Goal: Complete application form

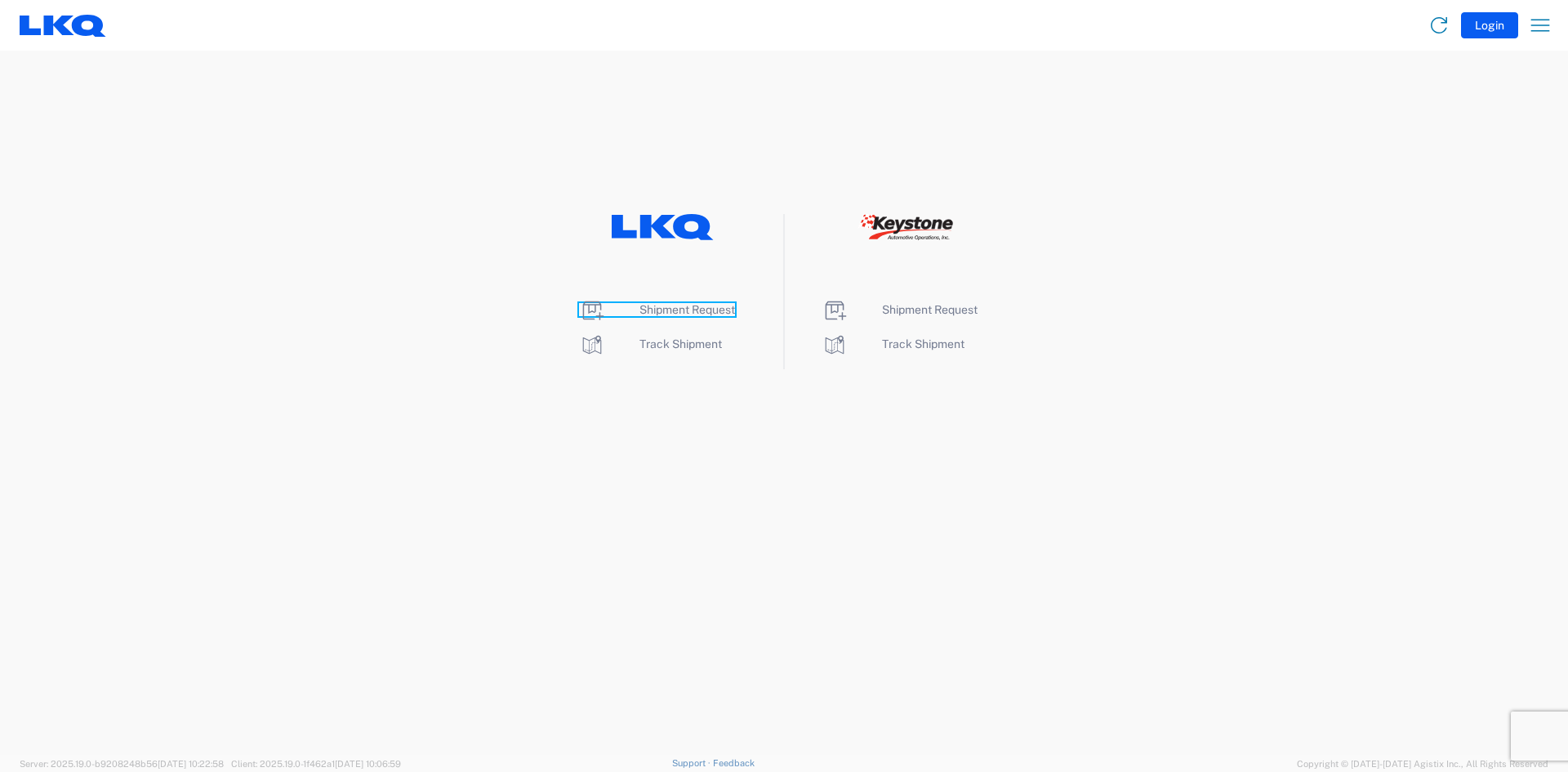
click at [660, 308] on span "Shipment Request" at bounding box center [687, 309] width 96 height 13
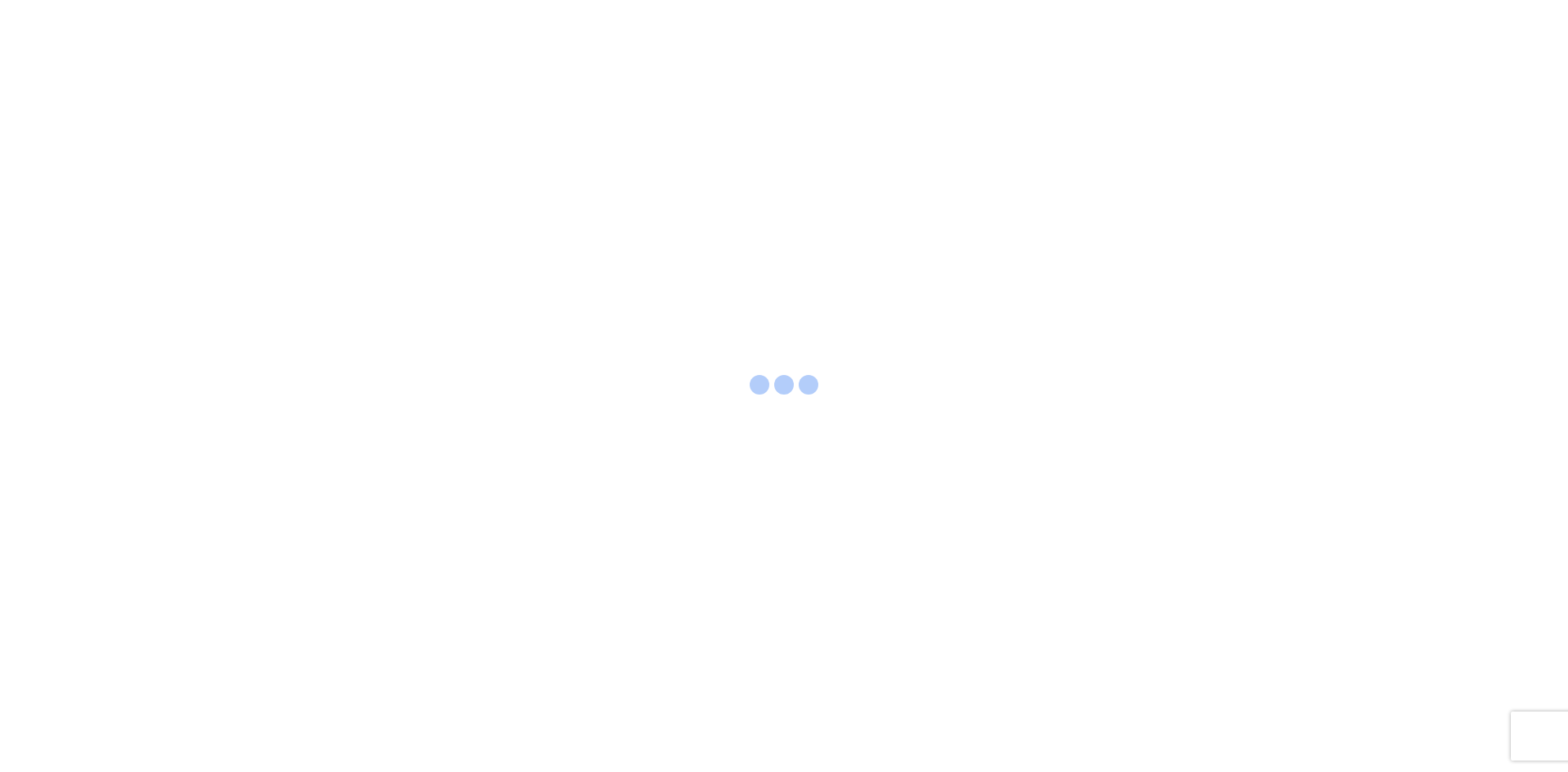
select select "FULL"
select select "LBS"
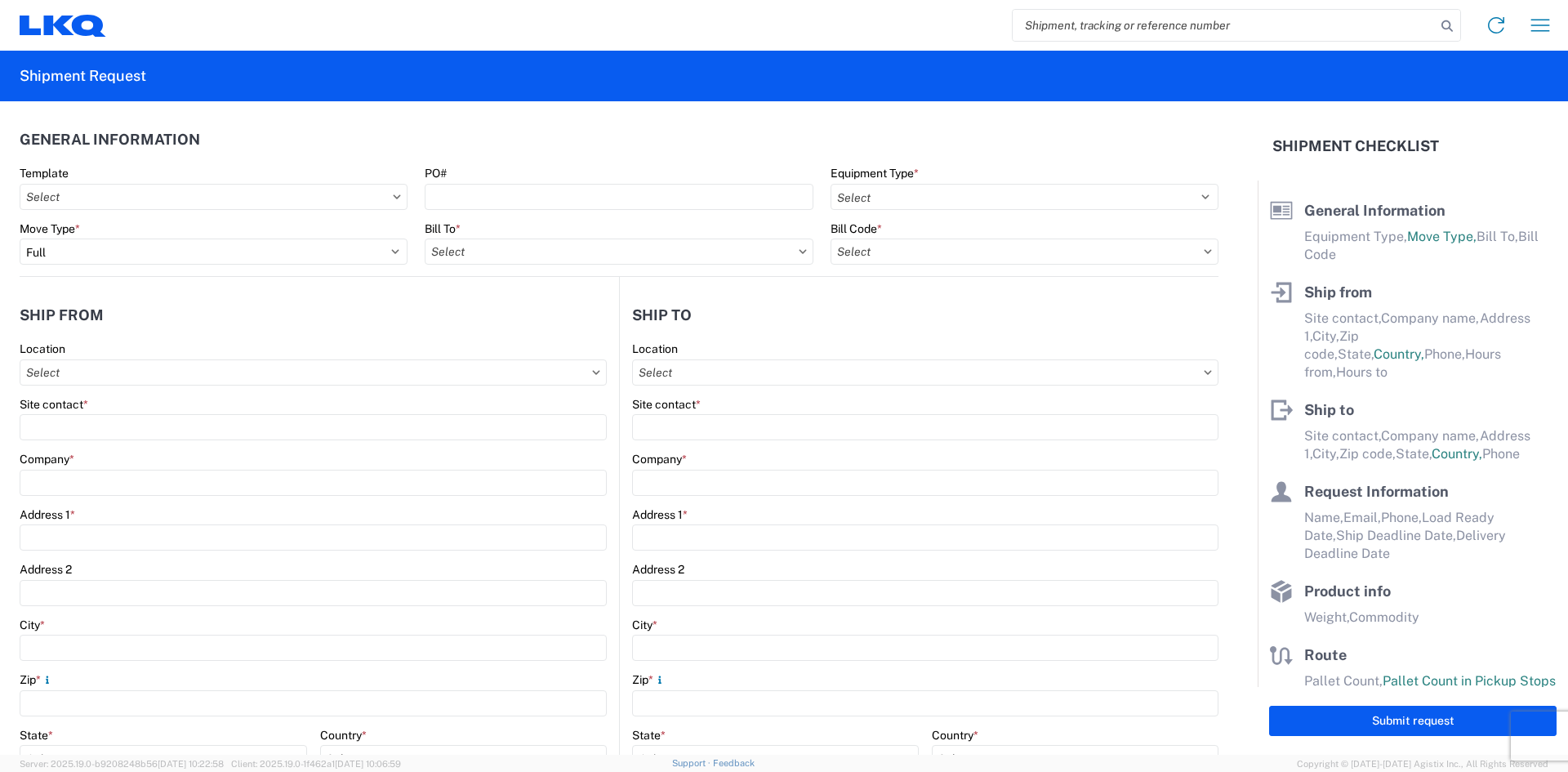
click at [1104, 27] on input "search" at bounding box center [1224, 25] width 423 height 31
paste input "56893327"
type input "56893327"
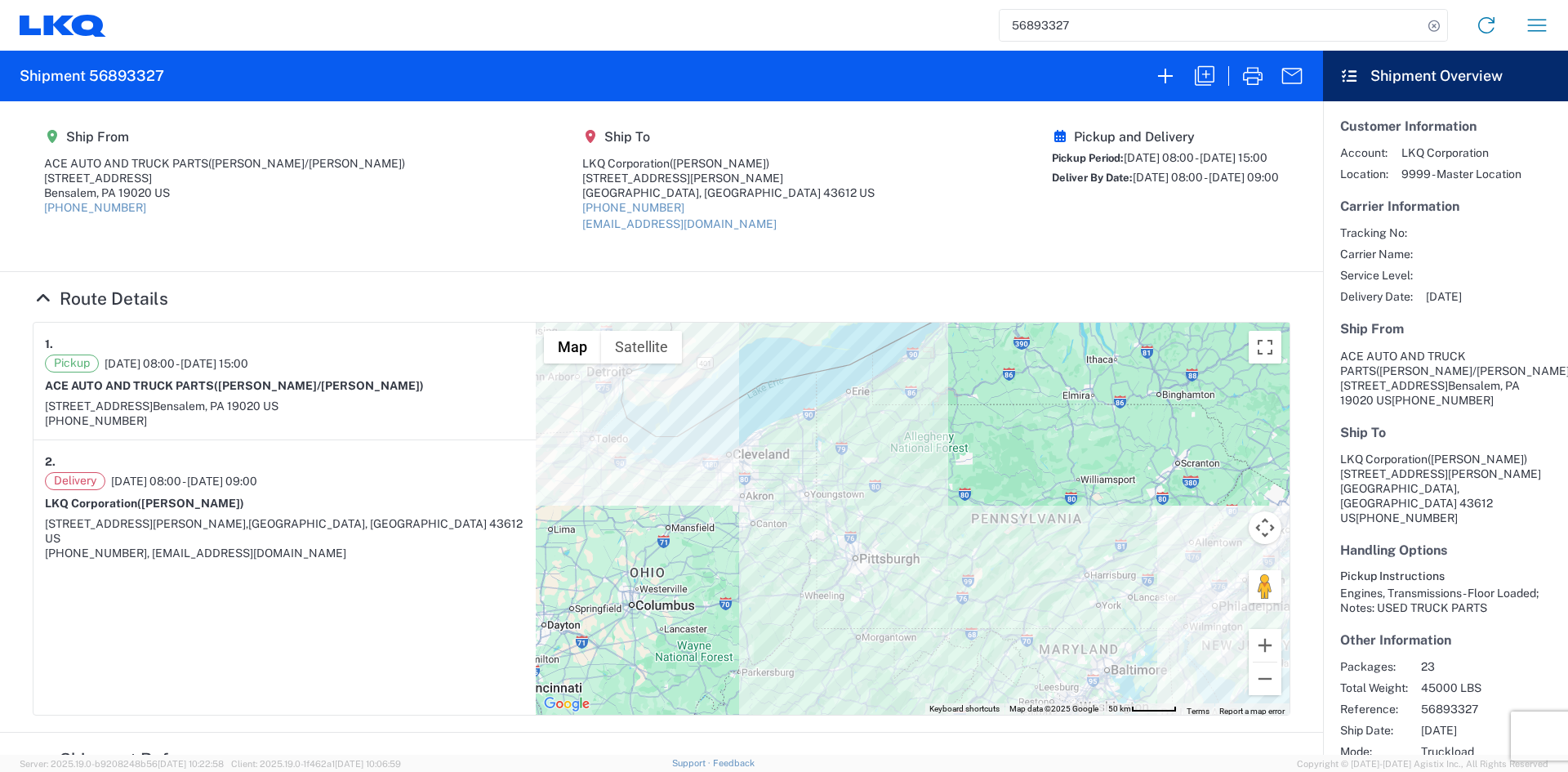
scroll to position [25, 0]
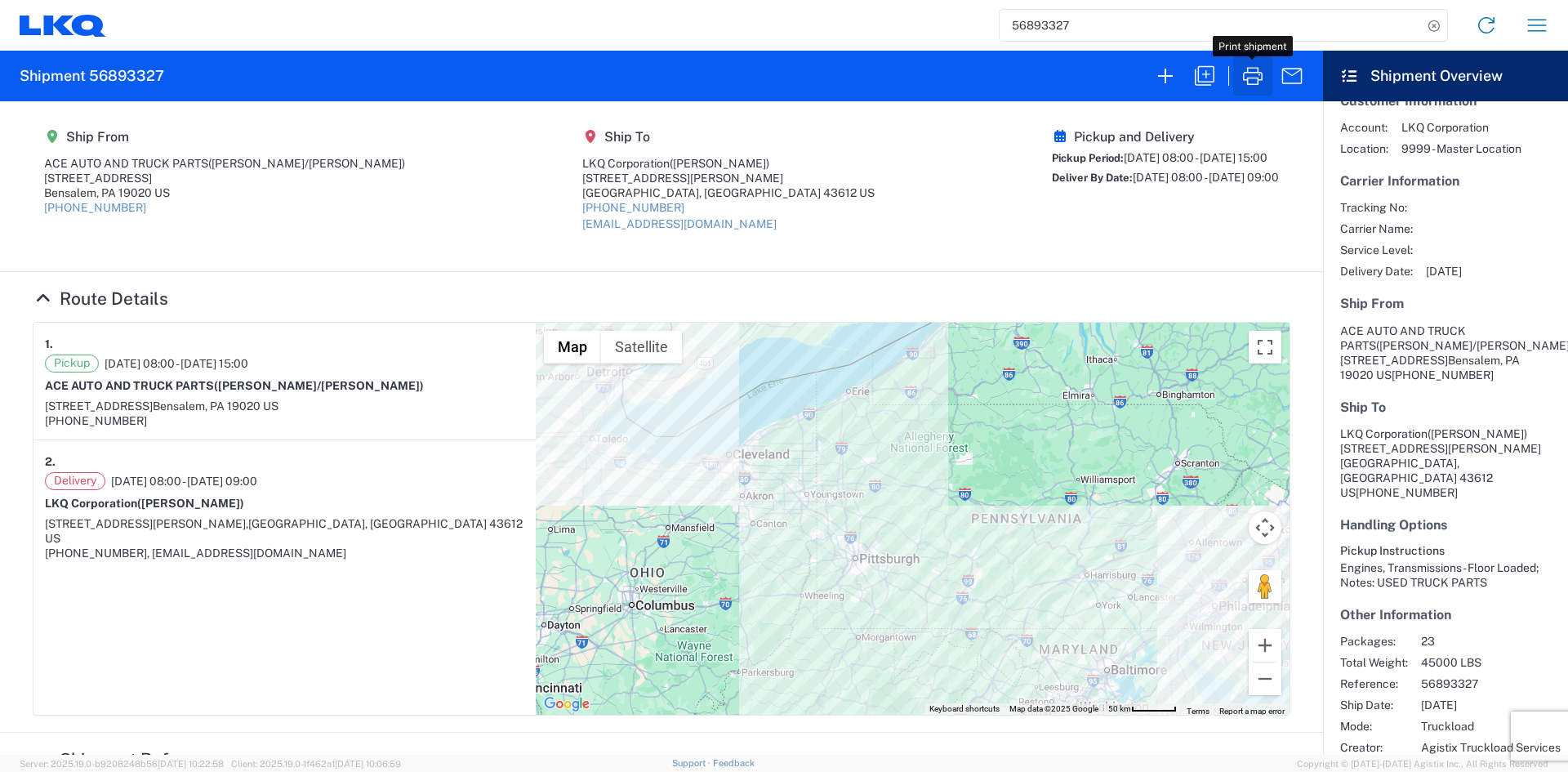
click at [1260, 77] on icon "button" at bounding box center [1253, 76] width 26 height 26
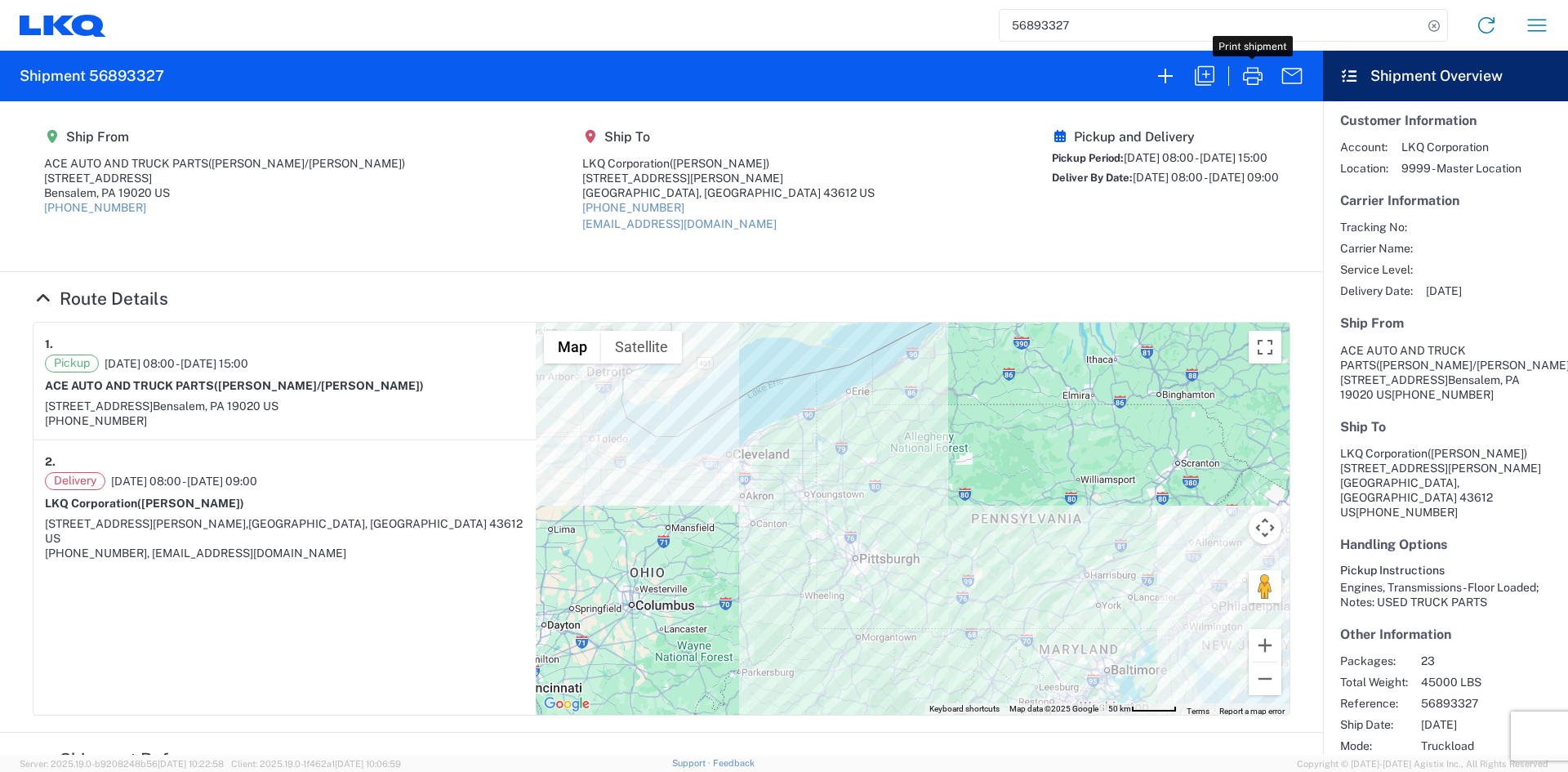
scroll to position [0, 0]
